Goal: Check status

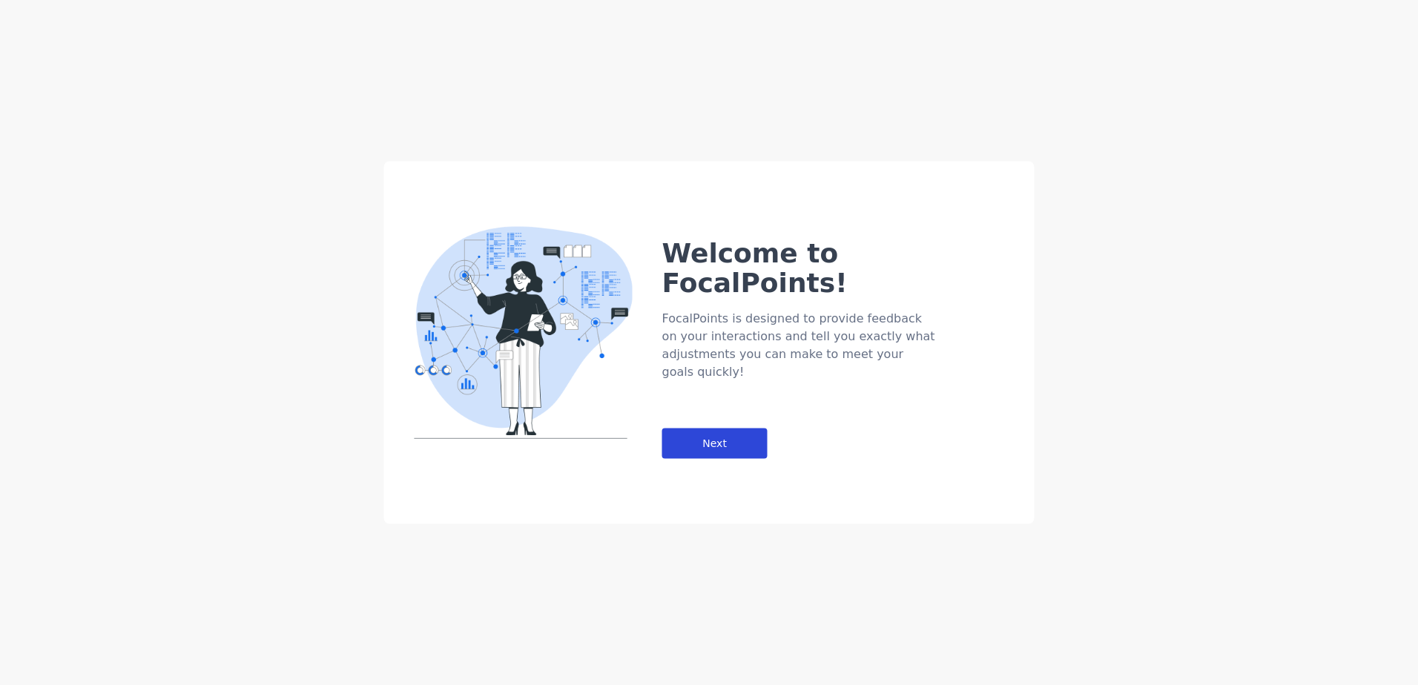
click at [697, 429] on div "Next" at bounding box center [714, 444] width 105 height 30
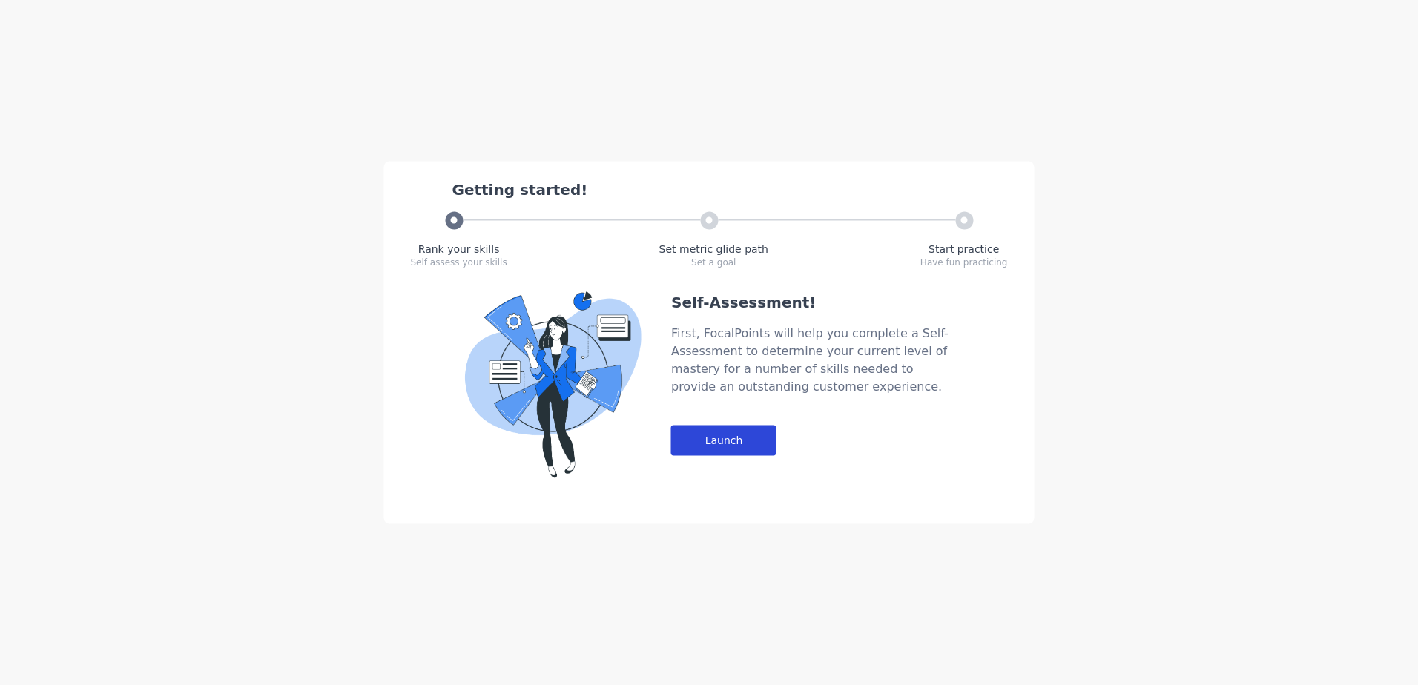
click at [716, 433] on div "Launch" at bounding box center [723, 441] width 105 height 30
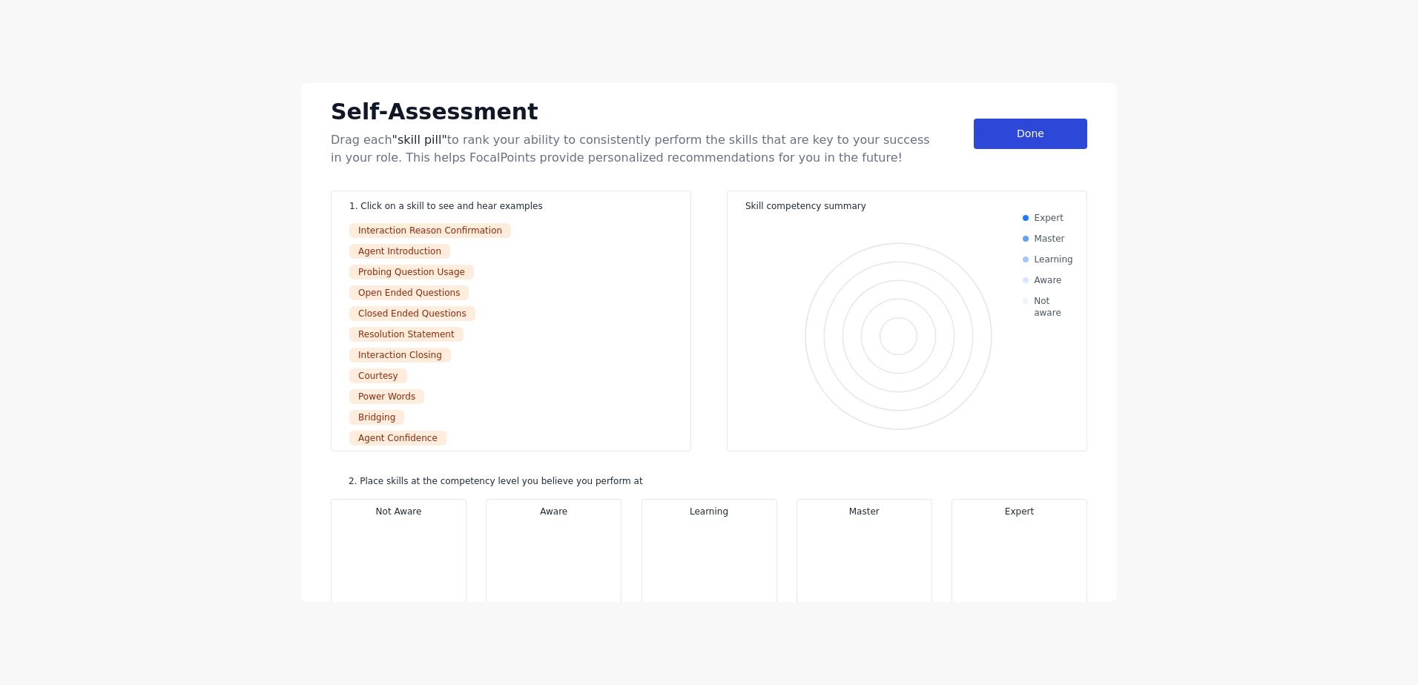
click at [988, 141] on div "Done" at bounding box center [1030, 134] width 113 height 30
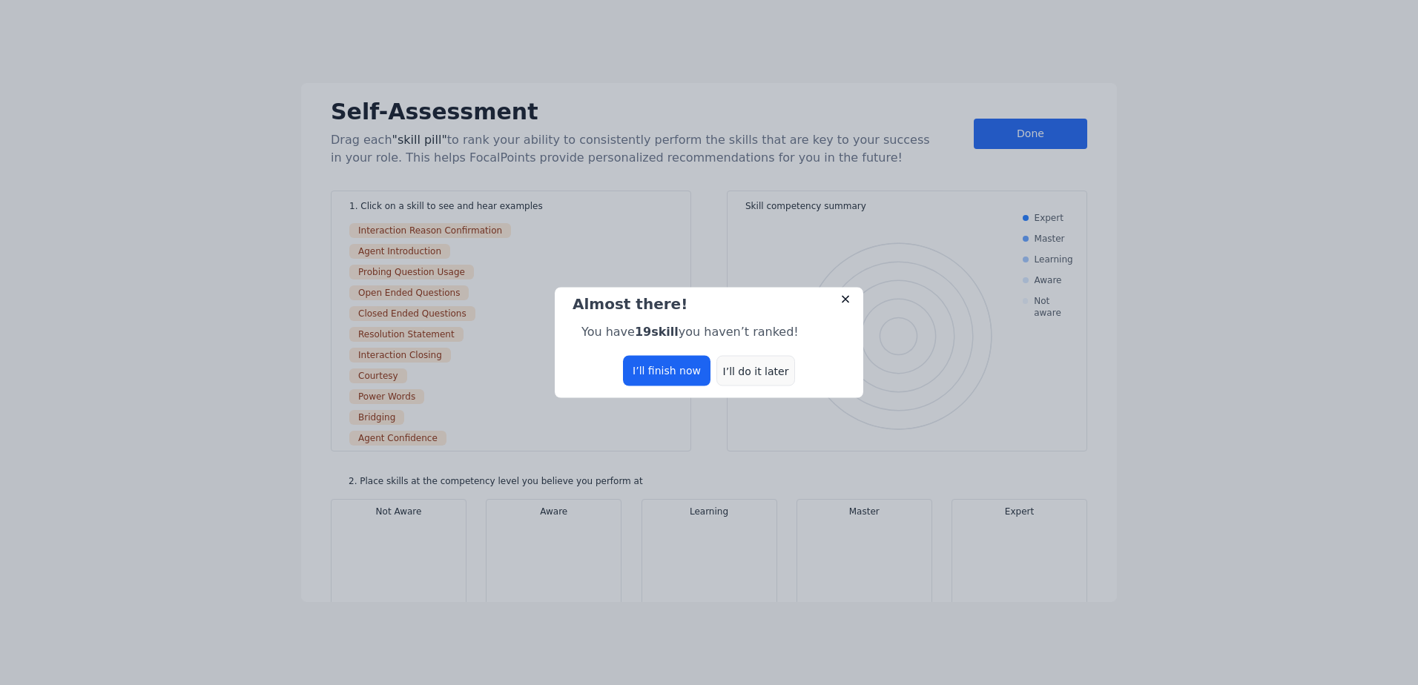
click at [738, 368] on div "I’ll do it later" at bounding box center [755, 371] width 79 height 30
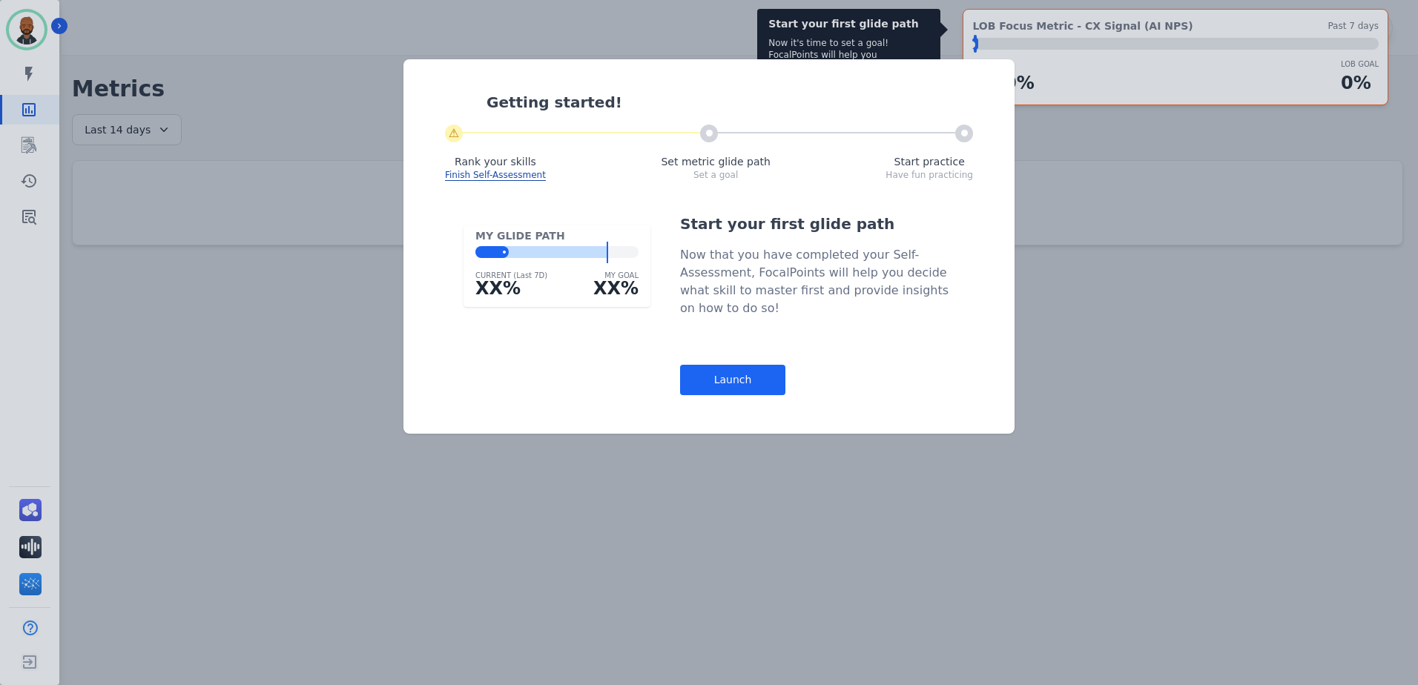
click at [30, 179] on div "Getting started! ⚠ Rank your skills Finish Self-Assessment Set metric glide pat…" at bounding box center [709, 342] width 1418 height 685
click at [552, 451] on div "Getting started! ⚠ Rank your skills Finish Self-Assessment Set metric glide pat…" at bounding box center [709, 342] width 1418 height 685
click at [749, 379] on div "Launch" at bounding box center [732, 380] width 105 height 30
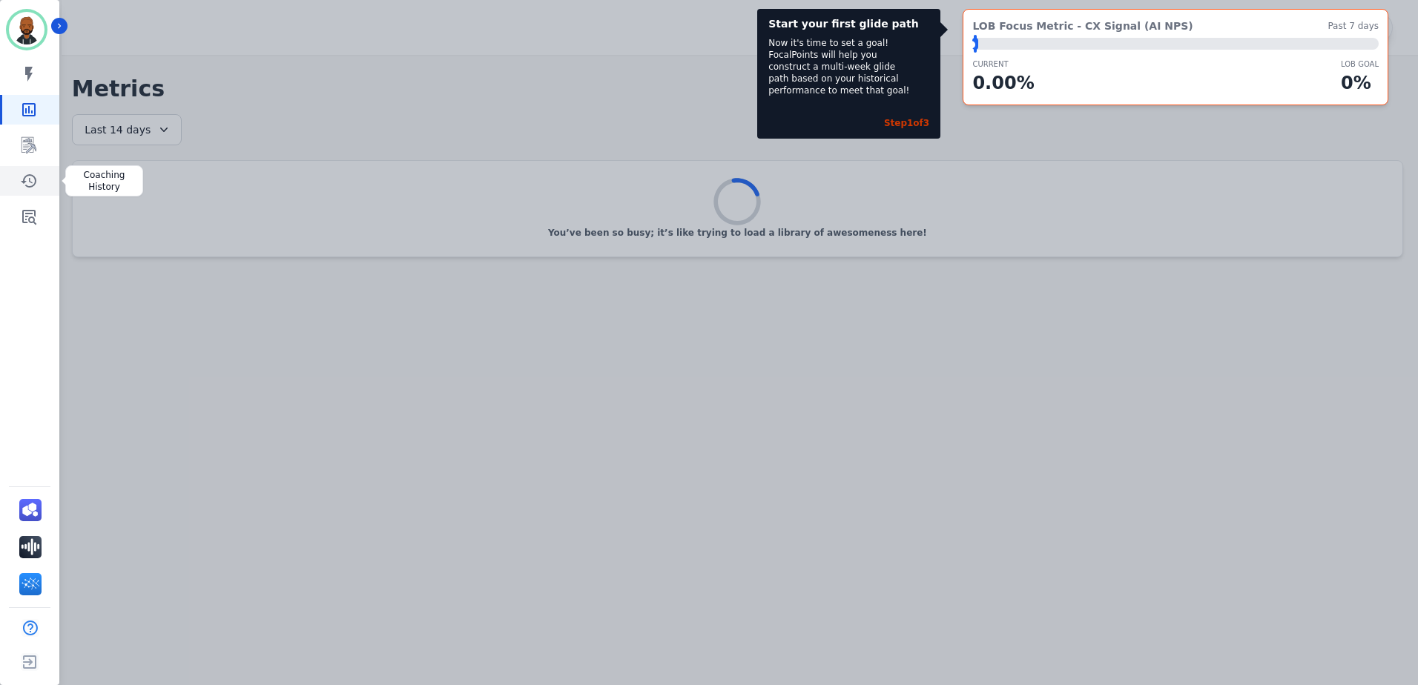
click at [30, 175] on icon "Sidebar" at bounding box center [29, 180] width 16 height 13
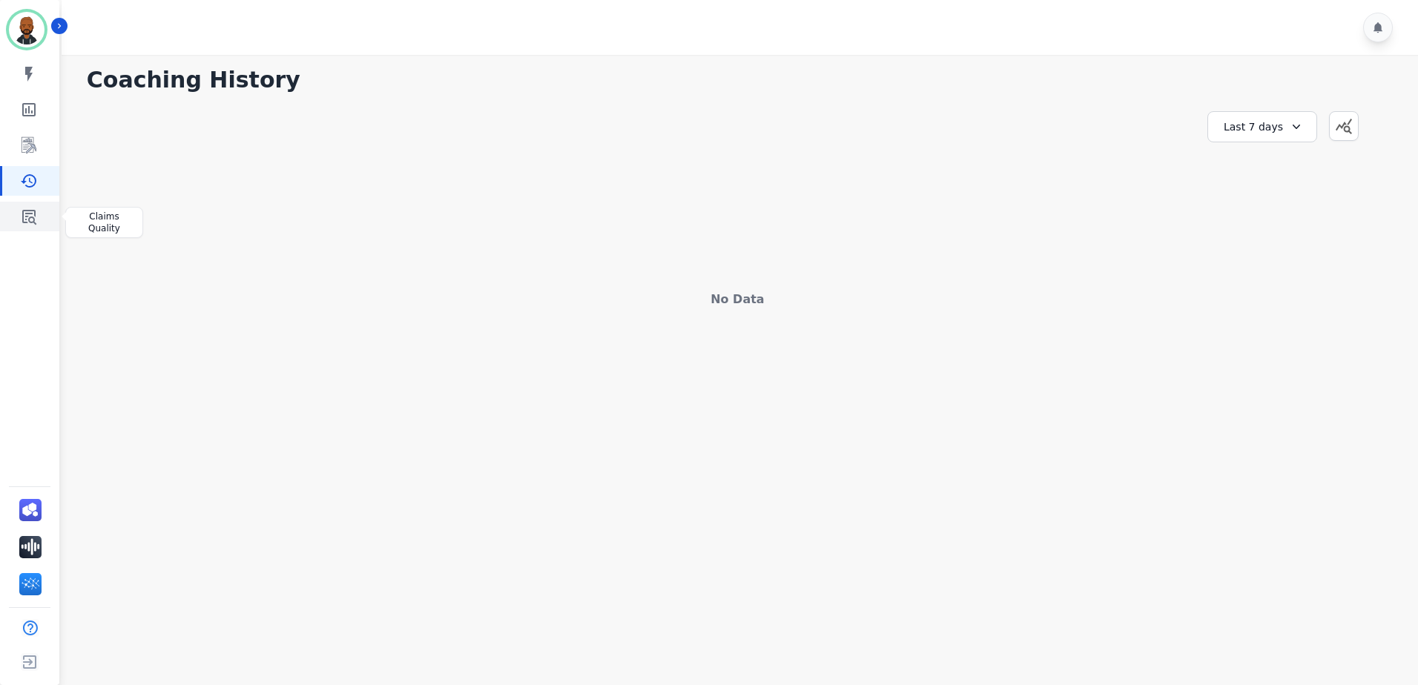
click at [32, 217] on icon "Sidebar" at bounding box center [29, 217] width 14 height 15
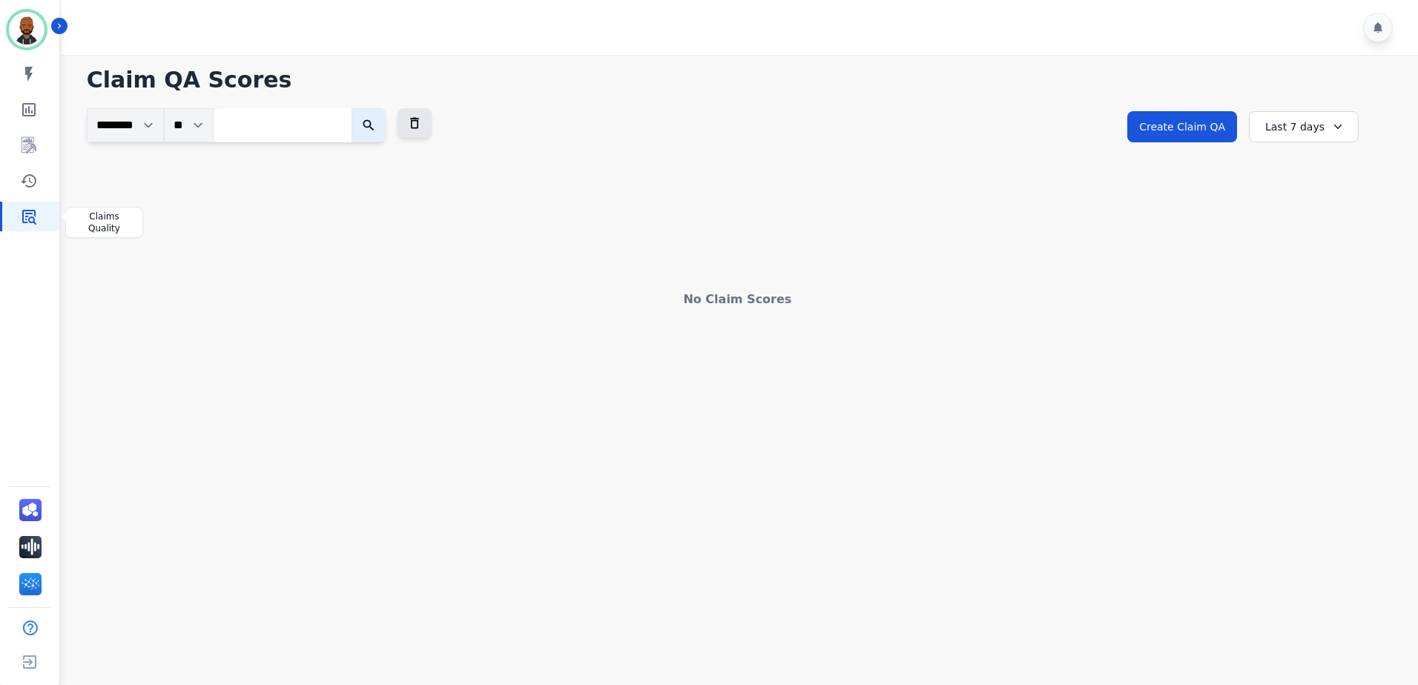
click at [26, 216] on icon "Sidebar" at bounding box center [29, 217] width 14 height 15
click at [1284, 133] on div "Last 7 days" at bounding box center [1304, 126] width 110 height 31
click at [1311, 258] on li "Last 30 days" at bounding box center [1313, 252] width 74 height 15
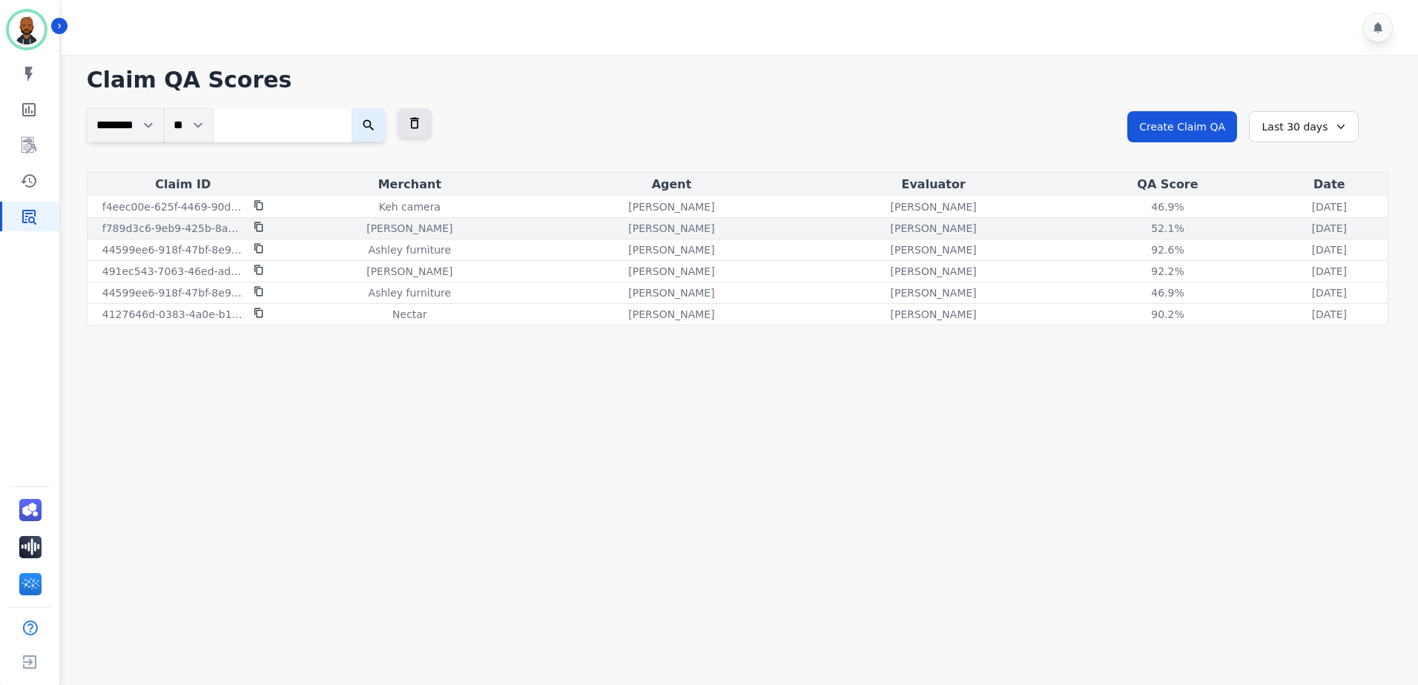
click at [261, 223] on icon at bounding box center [259, 227] width 10 height 10
click at [184, 225] on p "f789d3c6-9eb9-425b-8a8d-a38e65855c3d" at bounding box center [173, 228] width 142 height 15
click at [202, 232] on p "f789d3c6-9eb9-425b-8a8d-a38e65855c3d" at bounding box center [173, 228] width 142 height 15
click at [153, 230] on p "f789d3c6-9eb9-425b-8a8d-a38e65855c3d" at bounding box center [173, 228] width 142 height 15
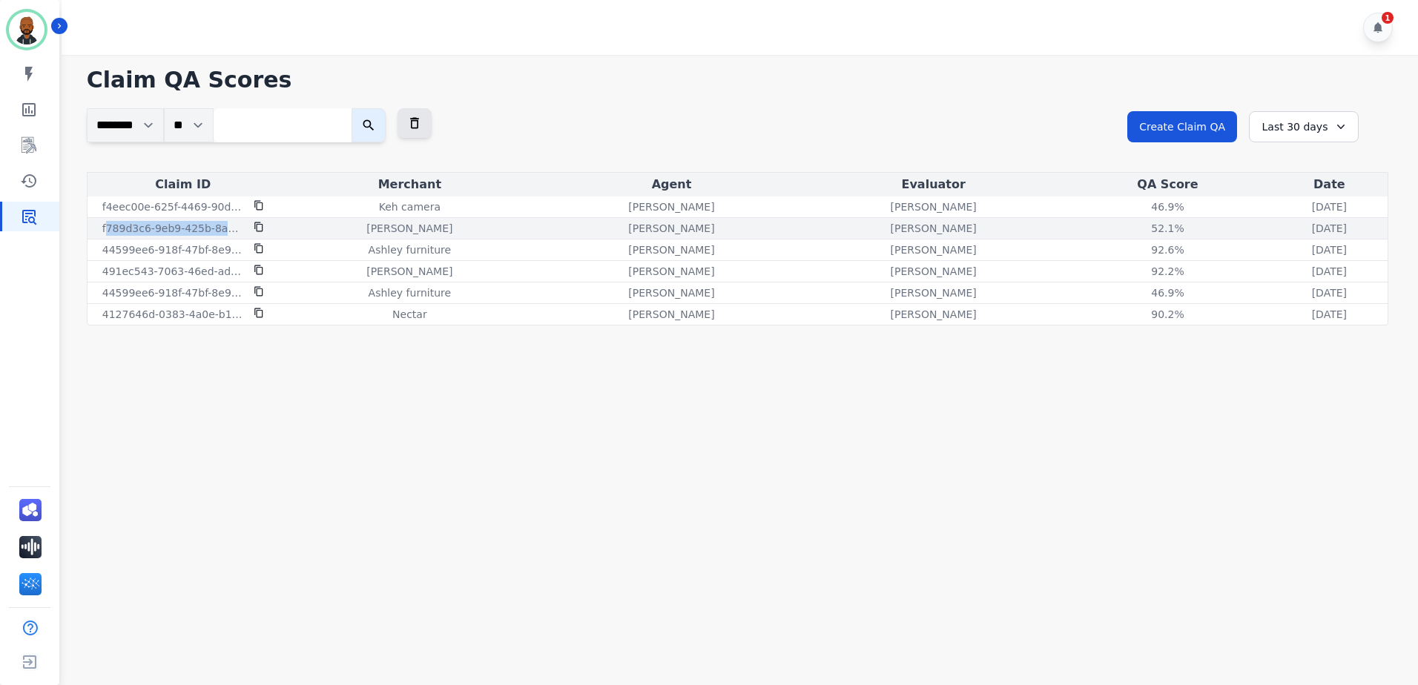
click at [153, 230] on p "f789d3c6-9eb9-425b-8a8d-a38e65855c3d" at bounding box center [173, 228] width 142 height 15
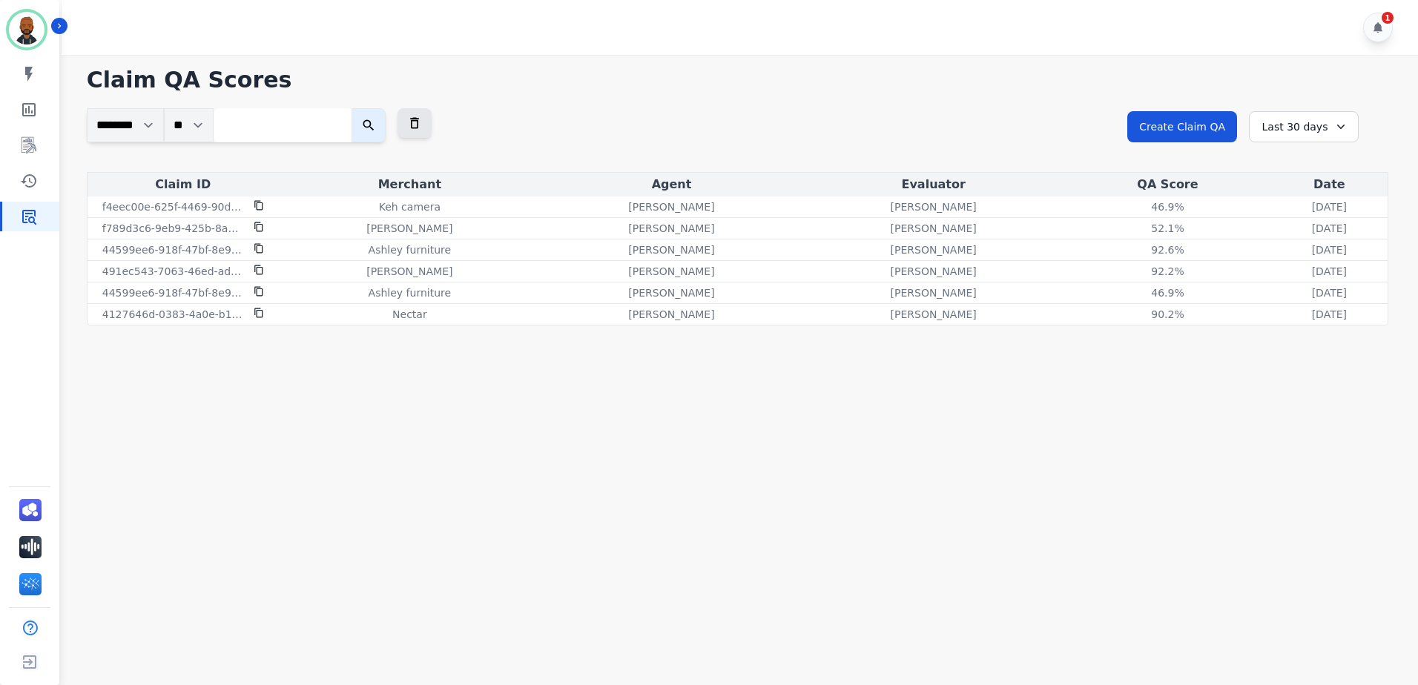
drag, startPoint x: 572, startPoint y: 540, endPoint x: 578, endPoint y: 531, distance: 10.3
click at [572, 537] on main "**********" at bounding box center [737, 397] width 1361 height 685
click at [1372, 35] on div "1" at bounding box center [1378, 28] width 30 height 30
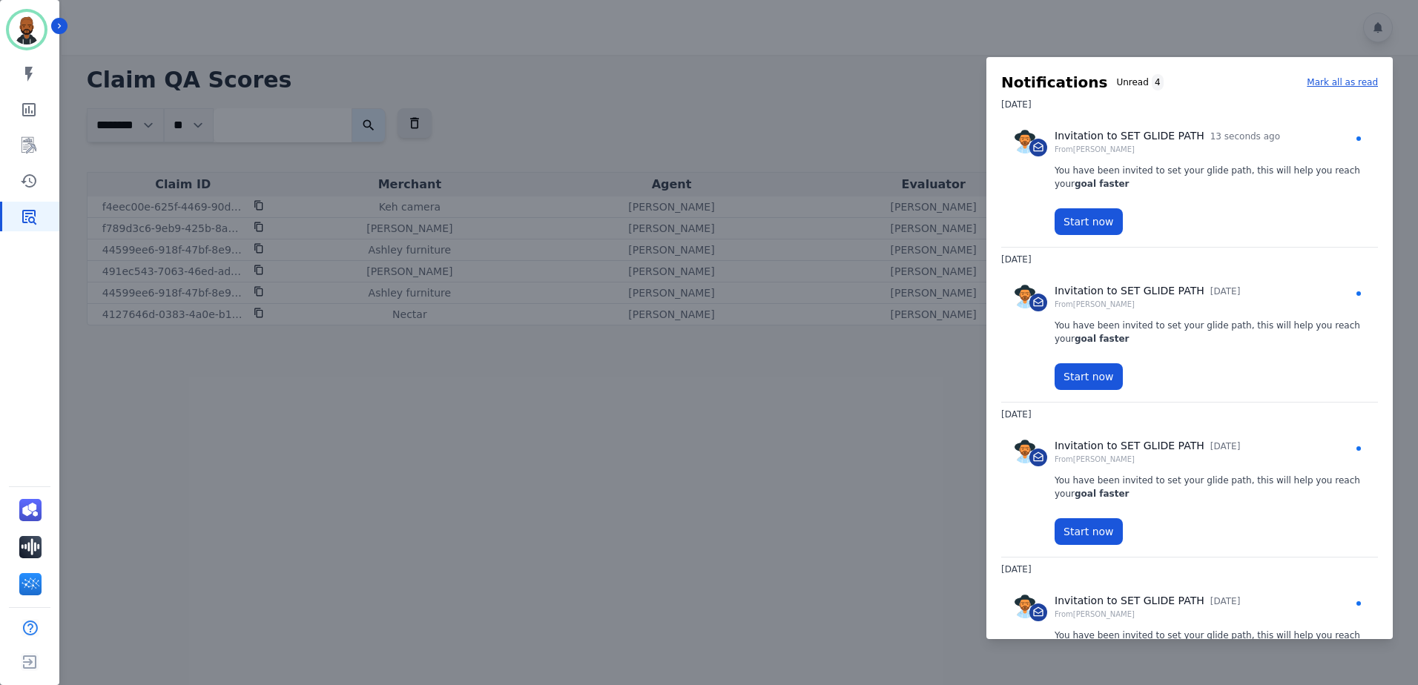
drag, startPoint x: 649, startPoint y: 656, endPoint x: 650, endPoint y: 644, distance: 11.1
click at [649, 649] on div at bounding box center [709, 342] width 1418 height 685
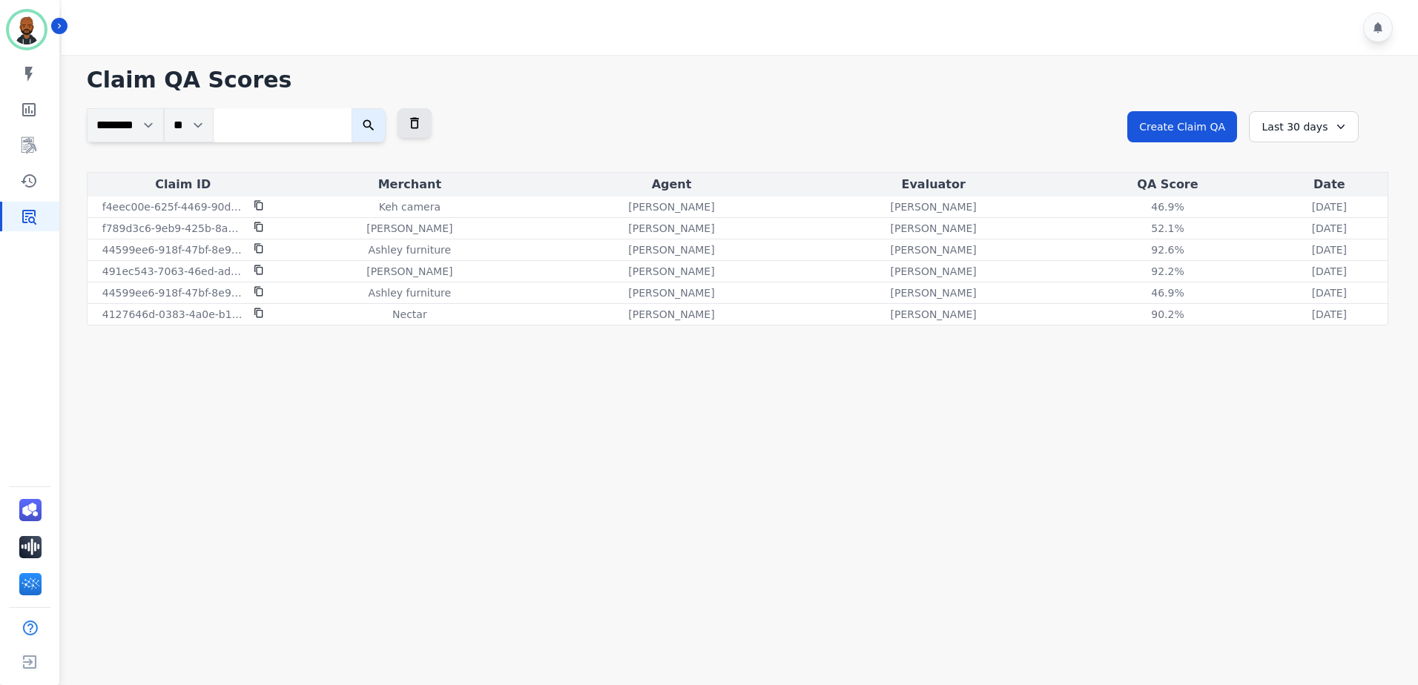
click at [1312, 136] on div "Last 30 days" at bounding box center [1304, 126] width 110 height 31
click at [1315, 277] on li "Last 90 days" at bounding box center [1313, 270] width 74 height 15
